Goal: Information Seeking & Learning: Learn about a topic

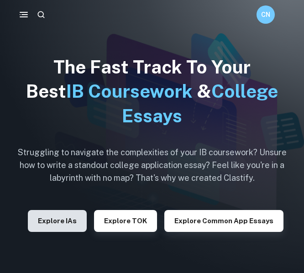
drag, startPoint x: 0, startPoint y: 0, endPoint x: 78, endPoint y: 218, distance: 231.2
click at [78, 218] on button "Explore IAs" at bounding box center [57, 221] width 59 height 22
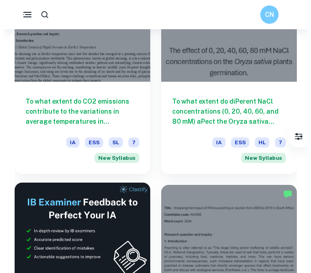
scroll to position [91, 0]
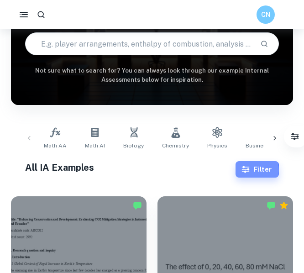
click at [239, 170] on button "Filter" at bounding box center [257, 169] width 43 height 16
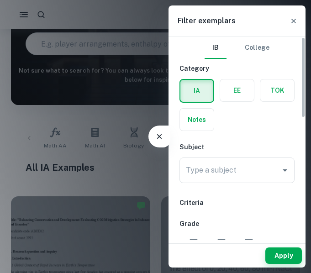
click at [239, 170] on input "Type a subject" at bounding box center [230, 170] width 93 height 17
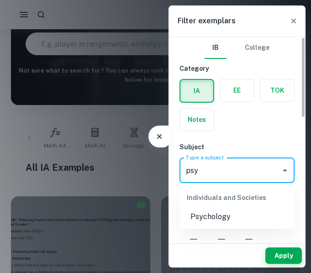
click at [230, 217] on li "Psychology" at bounding box center [237, 217] width 115 height 16
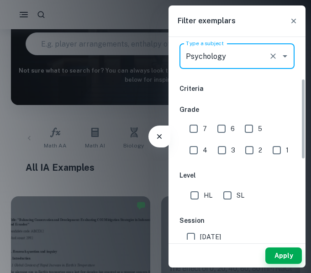
scroll to position [137, 0]
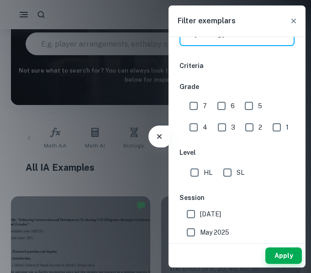
type input "Psychology"
click at [198, 105] on input "7" at bounding box center [194, 106] width 18 height 18
checkbox input "true"
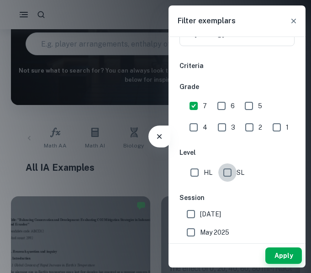
click at [230, 173] on input "SL" at bounding box center [227, 173] width 18 height 18
checkbox input "true"
click at [287, 251] on button "Apply" at bounding box center [284, 256] width 37 height 16
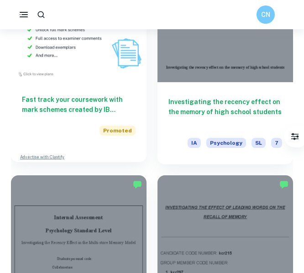
scroll to position [914, 0]
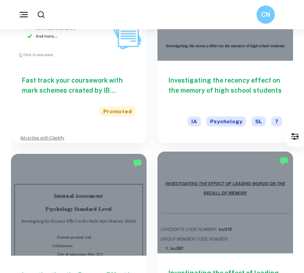
click at [181, 202] on div at bounding box center [226, 203] width 136 height 102
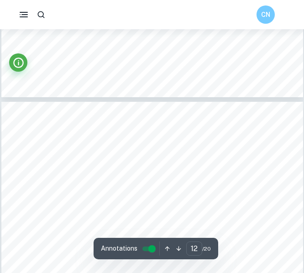
scroll to position [4480, 0]
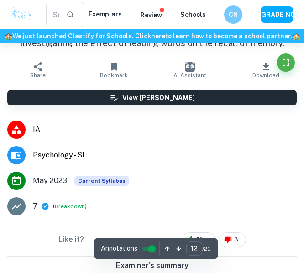
type input "3"
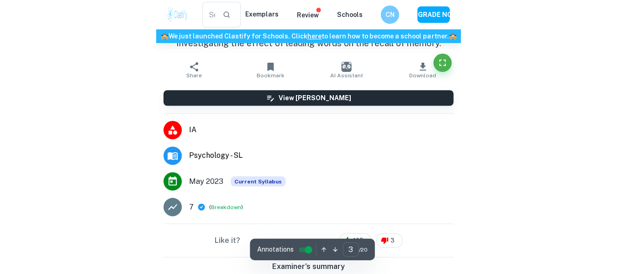
scroll to position [1399, 0]
